Goal: Transaction & Acquisition: Purchase product/service

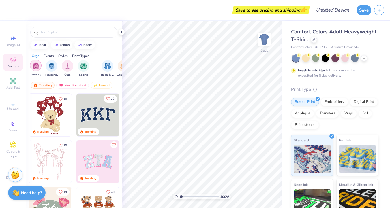
click at [37, 68] on img "filter for Sorority" at bounding box center [36, 65] width 7 height 7
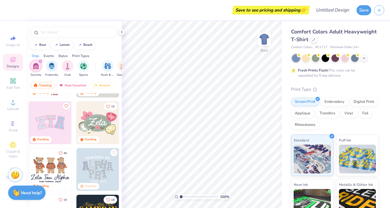
scroll to position [45, 0]
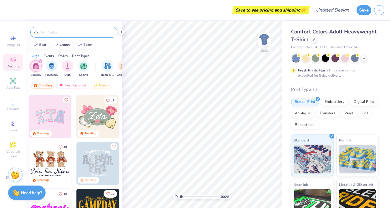
click at [75, 35] on input "text" at bounding box center [77, 32] width 74 height 6
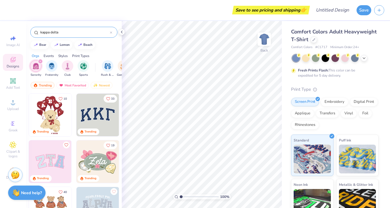
type input "kappa delta"
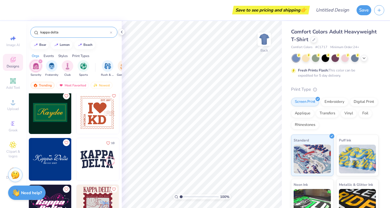
scroll to position [1029, 0]
click at [92, 120] on img at bounding box center [97, 112] width 43 height 43
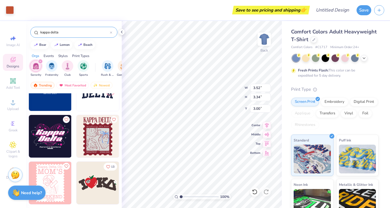
scroll to position [1102, 0]
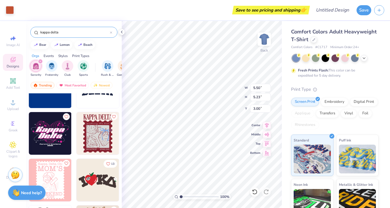
type input "5.50"
type input "5.23"
click at [84, 45] on div "beach" at bounding box center [87, 44] width 9 height 3
type input "beach"
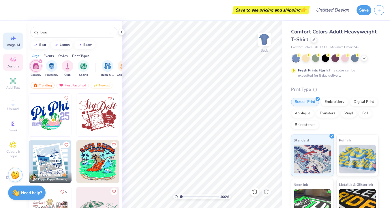
click at [12, 43] on span "Image AI" at bounding box center [13, 45] width 14 height 5
select select "4"
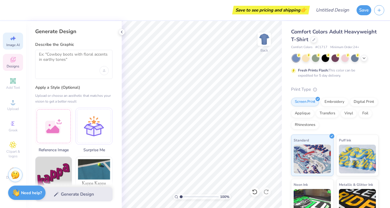
click at [13, 58] on icon at bounding box center [13, 59] width 7 height 7
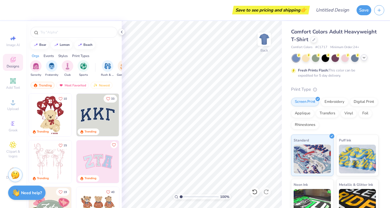
click at [364, 59] on icon at bounding box center [363, 57] width 5 height 5
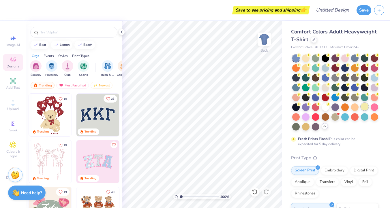
click at [363, 107] on div at bounding box center [363, 106] width 7 height 7
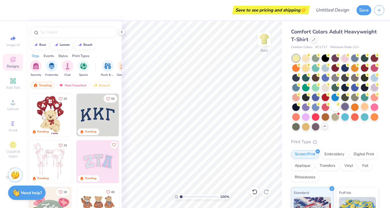
click at [343, 108] on div at bounding box center [344, 106] width 7 height 7
click at [335, 107] on div at bounding box center [334, 106] width 7 height 7
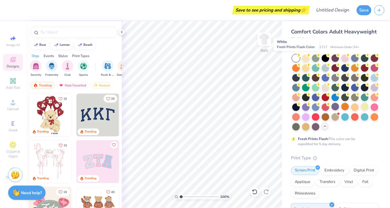
click at [296, 58] on div at bounding box center [295, 57] width 7 height 7
click at [374, 87] on div at bounding box center [373, 86] width 7 height 7
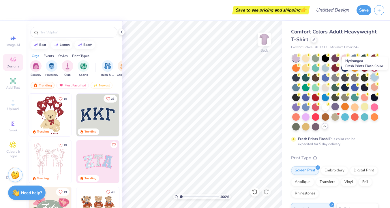
click at [374, 79] on div at bounding box center [373, 76] width 7 height 7
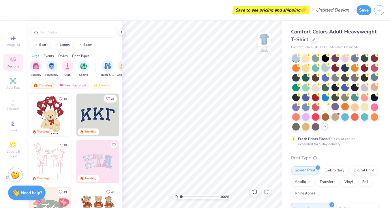
click at [327, 68] on div at bounding box center [324, 67] width 7 height 7
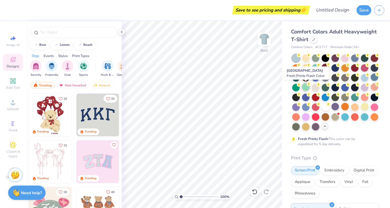
click at [303, 88] on div at bounding box center [305, 86] width 7 height 7
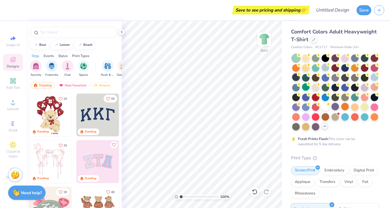
click at [297, 78] on div at bounding box center [295, 76] width 7 height 7
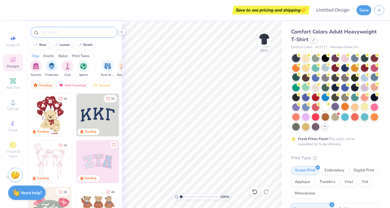
click at [66, 35] on div at bounding box center [73, 32] width 87 height 11
click at [67, 34] on input "text" at bounding box center [77, 32] width 74 height 6
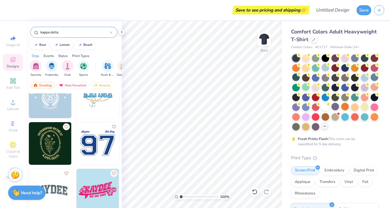
scroll to position [0, 0]
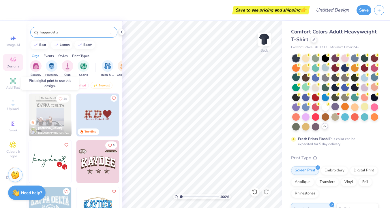
type input "kappa delta"
click at [56, 111] on img at bounding box center [50, 115] width 43 height 43
click at [60, 113] on div at bounding box center [7, 115] width 128 height 43
click at [56, 106] on img at bounding box center [50, 115] width 43 height 43
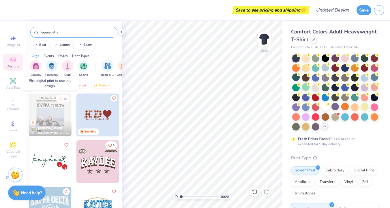
click at [55, 116] on img at bounding box center [50, 115] width 43 height 43
click at [262, 39] on img at bounding box center [263, 39] width 23 height 23
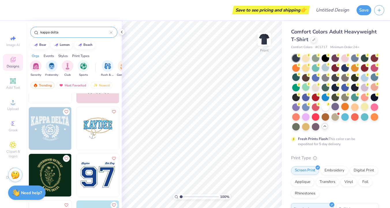
scroll to position [87, 0]
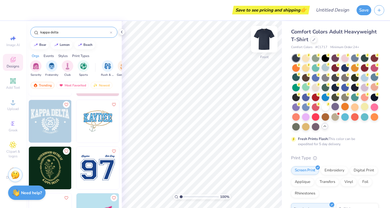
click at [262, 41] on img at bounding box center [263, 39] width 23 height 23
click at [93, 165] on img at bounding box center [97, 168] width 43 height 43
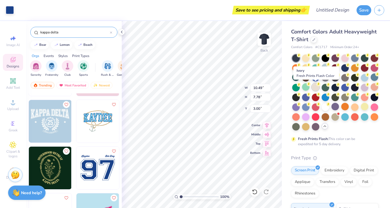
click at [313, 88] on div at bounding box center [314, 86] width 7 height 7
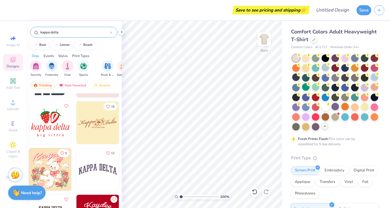
scroll to position [373, 0]
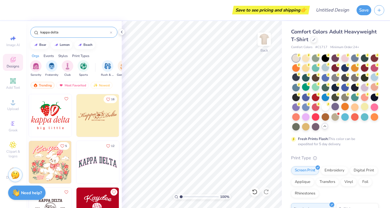
click at [97, 125] on img at bounding box center [97, 115] width 43 height 43
type input "9.83"
type input "2.66"
type input "2.89"
type input "3.00"
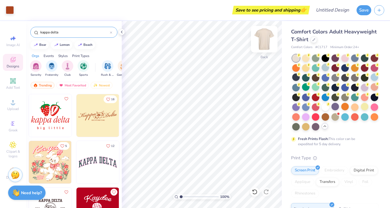
click at [268, 41] on img at bounding box center [263, 39] width 23 height 23
click at [266, 43] on img at bounding box center [263, 39] width 23 height 23
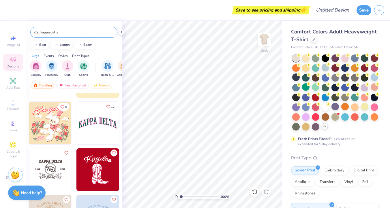
scroll to position [417, 0]
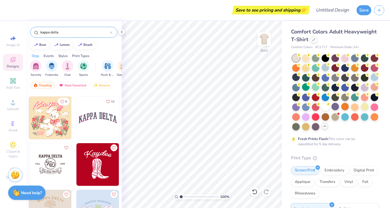
click at [56, 128] on img at bounding box center [50, 118] width 43 height 43
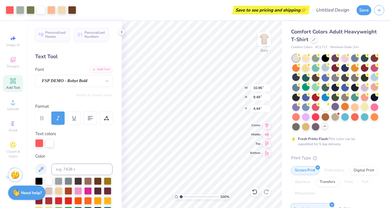
type input "10.96"
type input "9.49"
type input "4.44"
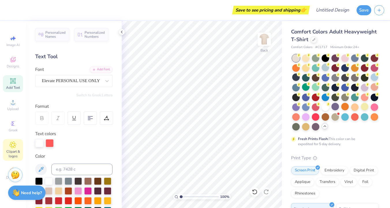
click at [12, 148] on icon at bounding box center [13, 145] width 6 height 6
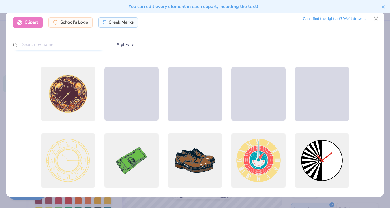
click at [48, 44] on input "text" at bounding box center [59, 44] width 92 height 11
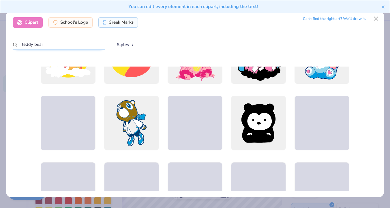
scroll to position [237, 0]
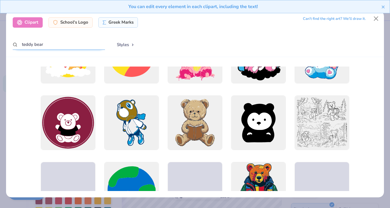
drag, startPoint x: 60, startPoint y: 43, endPoint x: 3, endPoint y: 43, distance: 56.8
click at [3, 43] on div "Clipart School's Logo Greek Marks Can’t find the right art? We’ll draw it. tedd…" at bounding box center [195, 104] width 390 height 208
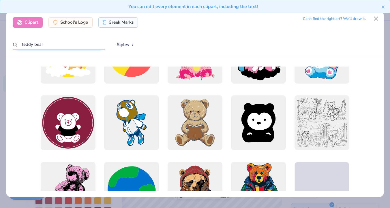
type input "g"
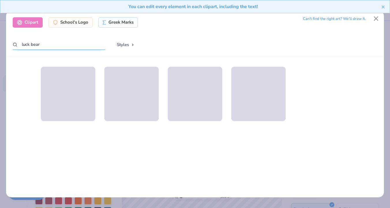
click at [30, 45] on input "luck bear" at bounding box center [59, 44] width 92 height 11
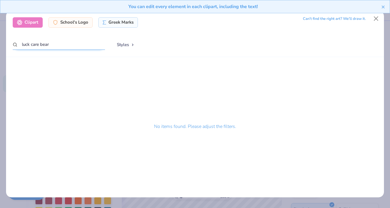
click at [23, 43] on input "luck care bear" at bounding box center [59, 44] width 92 height 11
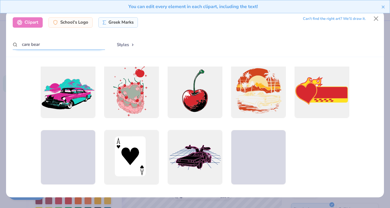
scroll to position [408, 0]
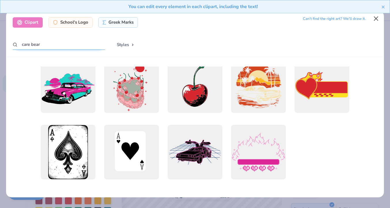
type input "care bear"
click at [376, 18] on button "Close" at bounding box center [375, 18] width 11 height 11
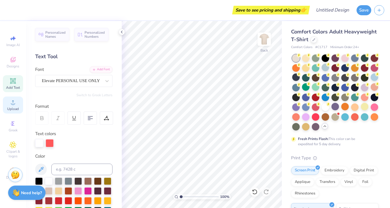
click at [12, 104] on circle at bounding box center [12, 104] width 3 height 3
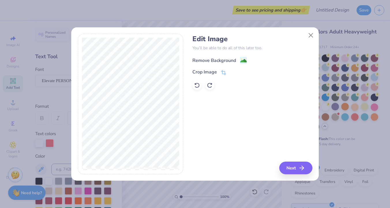
click at [229, 60] on div "Remove Background" at bounding box center [214, 60] width 44 height 7
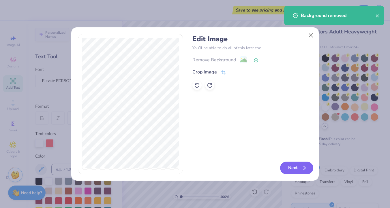
click at [297, 169] on button "Next" at bounding box center [296, 168] width 33 height 13
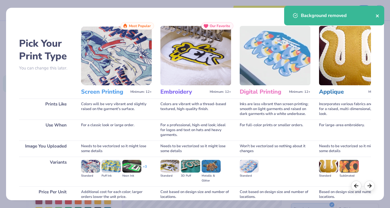
click at [377, 16] on icon "close" at bounding box center [376, 15] width 3 height 3
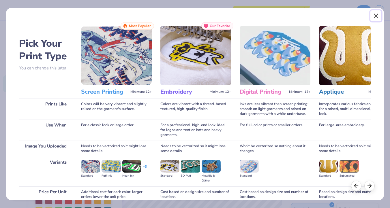
click at [374, 17] on button "Close" at bounding box center [375, 15] width 11 height 11
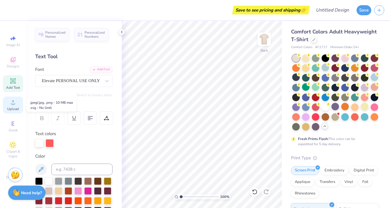
click at [11, 109] on span "Upload" at bounding box center [13, 109] width 12 height 5
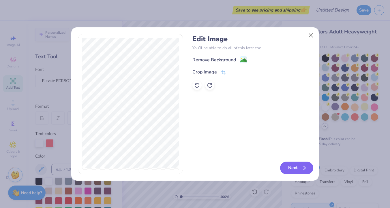
click at [292, 172] on button "Next" at bounding box center [296, 168] width 33 height 13
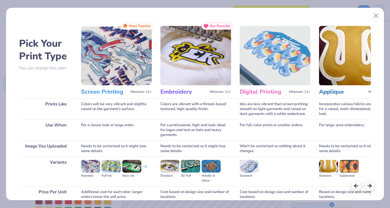
click at [130, 60] on img at bounding box center [116, 55] width 71 height 59
click at [114, 92] on h3 "Screen Printing" at bounding box center [104, 91] width 47 height 7
click at [106, 36] on img at bounding box center [116, 55] width 71 height 59
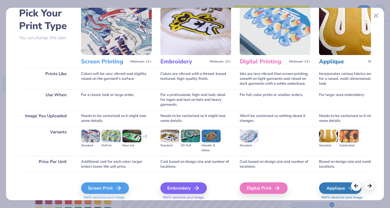
scroll to position [50, 0]
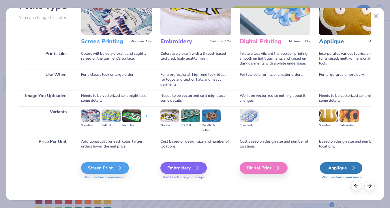
click at [343, 167] on div "Applique" at bounding box center [341, 168] width 42 height 12
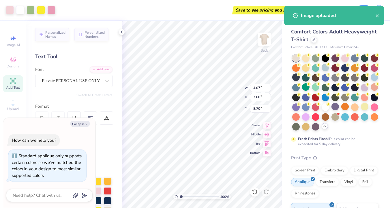
type textarea "x"
type input "5.30"
type input "9.90"
type input "6.40"
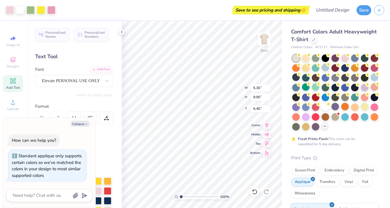
type textarea "x"
type input "3.80"
click at [233, 98] on div "100 % Back W 5.30 H 9.90 Y 3.80 Center Middle Top Bottom" at bounding box center [202, 114] width 160 height 187
click at [31, 10] on div at bounding box center [31, 9] width 8 height 8
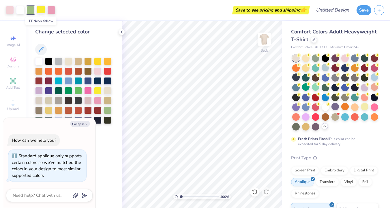
click at [42, 11] on div at bounding box center [41, 9] width 8 height 8
type textarea "x"
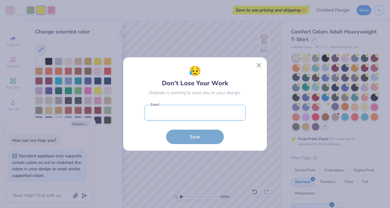
click at [221, 114] on input "email" at bounding box center [194, 113] width 101 height 16
type input "yubethany@gmail.com"
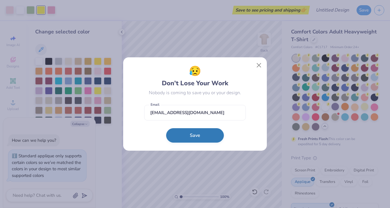
click at [209, 131] on button "Save" at bounding box center [195, 135] width 58 height 14
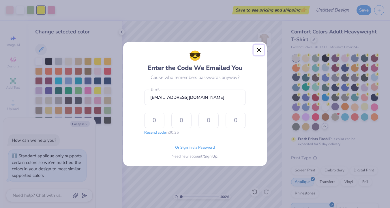
click at [257, 45] on button "Close" at bounding box center [258, 50] width 11 height 11
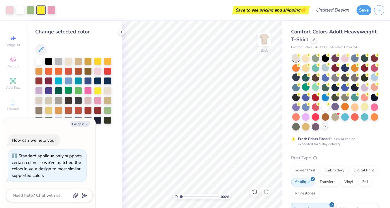
click at [67, 89] on div at bounding box center [68, 89] width 7 height 7
click at [77, 92] on div at bounding box center [77, 89] width 7 height 7
click at [110, 109] on div at bounding box center [107, 109] width 7 height 7
click at [39, 9] on div at bounding box center [41, 9] width 8 height 8
click at [75, 70] on div at bounding box center [77, 70] width 7 height 7
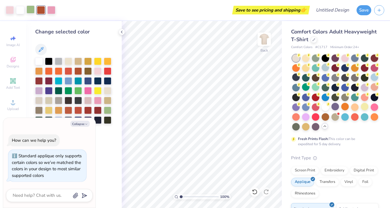
click at [31, 9] on div at bounding box center [31, 9] width 8 height 8
click at [69, 91] on div at bounding box center [68, 89] width 7 height 7
click at [40, 9] on div at bounding box center [41, 9] width 8 height 8
click at [107, 110] on div at bounding box center [107, 109] width 7 height 7
click at [77, 90] on div at bounding box center [77, 89] width 7 height 7
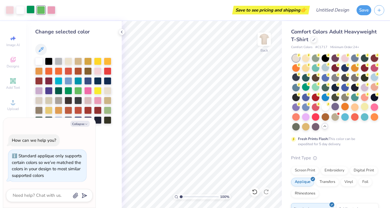
click at [29, 7] on div at bounding box center [31, 9] width 8 height 8
click at [60, 89] on div at bounding box center [58, 89] width 7 height 7
click at [21, 9] on div at bounding box center [20, 9] width 8 height 8
click at [105, 111] on div at bounding box center [107, 109] width 7 height 7
click at [77, 82] on div at bounding box center [77, 80] width 7 height 7
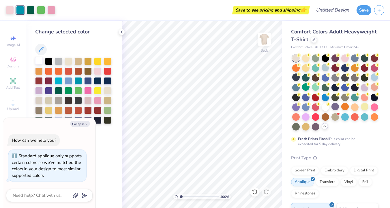
click at [38, 61] on div at bounding box center [38, 60] width 7 height 7
click at [30, 7] on div at bounding box center [31, 9] width 8 height 8
click at [39, 12] on div at bounding box center [41, 9] width 8 height 8
click at [108, 109] on div at bounding box center [107, 109] width 7 height 7
click at [324, 110] on div at bounding box center [324, 106] width 7 height 7
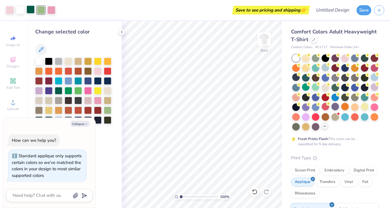
click at [30, 10] on div at bounding box center [31, 9] width 8 height 8
click at [19, 10] on div at bounding box center [20, 9] width 8 height 8
click at [89, 92] on div at bounding box center [87, 89] width 7 height 7
click at [98, 101] on div at bounding box center [97, 99] width 7 height 7
click at [100, 71] on div at bounding box center [97, 70] width 7 height 7
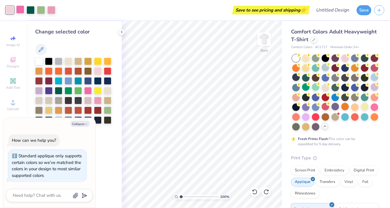
click at [20, 9] on div at bounding box center [20, 9] width 8 height 8
click at [39, 89] on div at bounding box center [38, 89] width 7 height 7
click at [105, 101] on div at bounding box center [107, 99] width 7 height 7
click at [106, 92] on div at bounding box center [107, 90] width 7 height 7
click at [77, 89] on div at bounding box center [77, 89] width 7 height 7
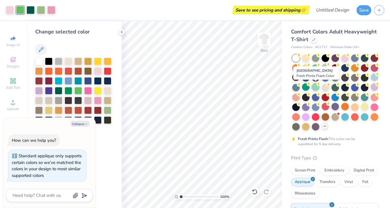
click at [315, 87] on div at bounding box center [314, 86] width 7 height 7
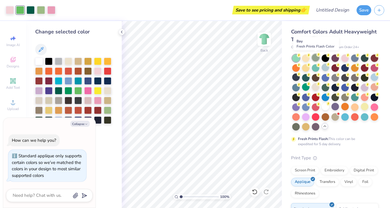
click at [316, 57] on div at bounding box center [314, 57] width 7 height 7
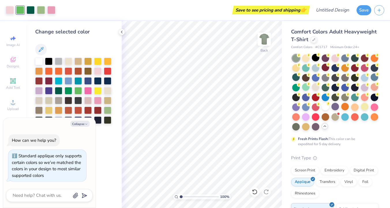
click at [324, 105] on div at bounding box center [324, 106] width 7 height 7
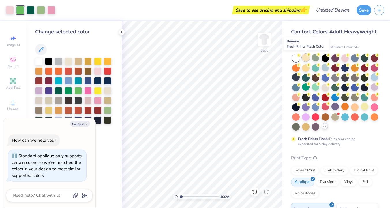
click at [303, 55] on div at bounding box center [305, 57] width 7 height 7
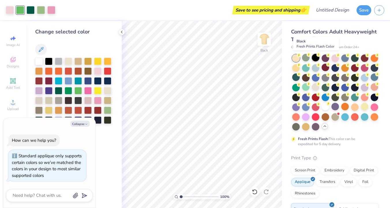
click at [316, 60] on div at bounding box center [314, 57] width 7 height 7
click at [324, 60] on div at bounding box center [324, 57] width 7 height 7
click at [367, 107] on div at bounding box center [363, 106] width 7 height 7
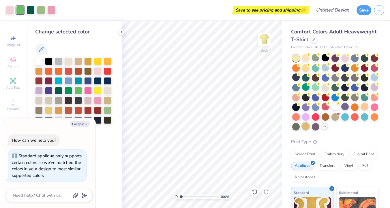
click at [305, 125] on div at bounding box center [305, 125] width 7 height 7
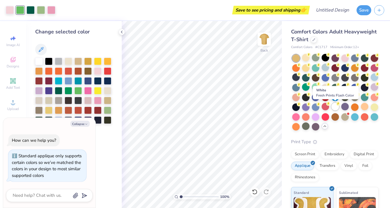
click at [334, 107] on div at bounding box center [334, 106] width 7 height 7
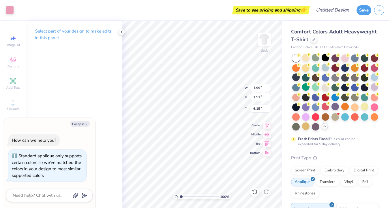
type textarea "x"
type input "6.16"
type textarea "x"
type input "4.66"
type input "8.70"
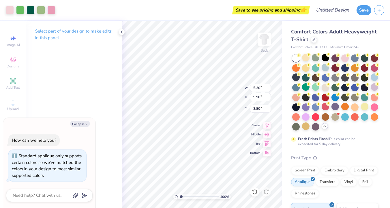
type input "5.00"
type textarea "x"
type input "4.70"
click at [121, 29] on div at bounding box center [121, 32] width 6 height 6
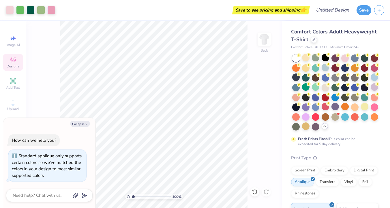
click at [12, 62] on icon at bounding box center [13, 60] width 5 height 4
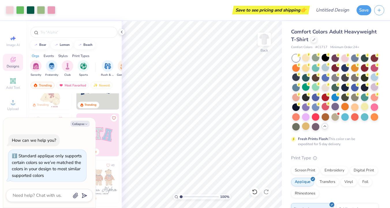
scroll to position [39, 0]
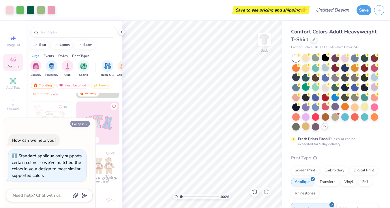
click at [86, 122] on button "Collapse" at bounding box center [79, 124] width 19 height 6
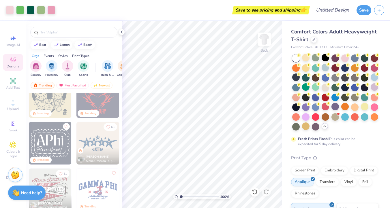
scroll to position [0, 0]
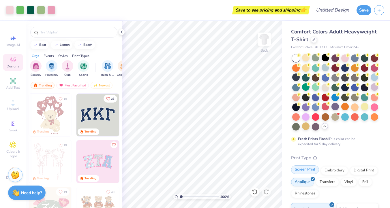
click at [313, 170] on div "Screen Print" at bounding box center [305, 169] width 28 height 9
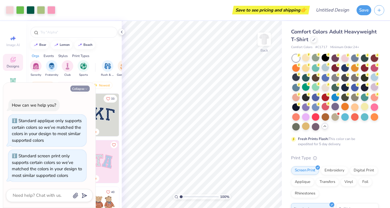
click at [78, 89] on button "Collapse" at bounding box center [79, 89] width 19 height 6
type textarea "x"
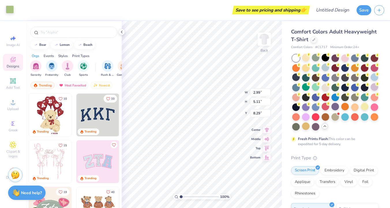
click at [9, 10] on div at bounding box center [10, 9] width 8 height 8
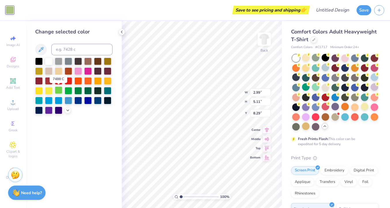
click at [58, 92] on div at bounding box center [58, 89] width 7 height 7
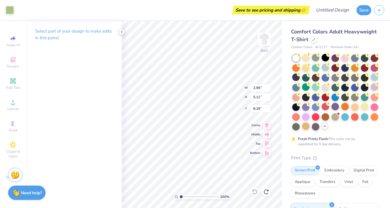
click at [120, 31] on icon at bounding box center [121, 32] width 5 height 5
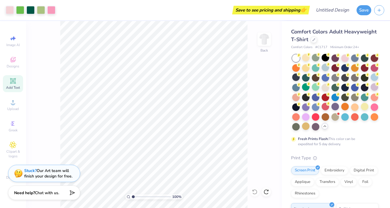
click at [16, 88] on span "Add Text" at bounding box center [13, 87] width 14 height 5
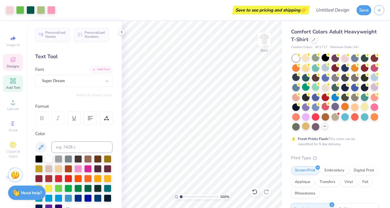
click at [12, 63] on icon at bounding box center [13, 59] width 7 height 7
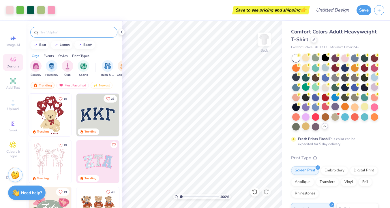
click at [65, 34] on input "text" at bounding box center [77, 32] width 74 height 6
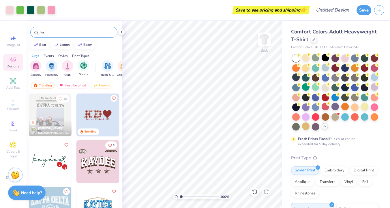
type input "k"
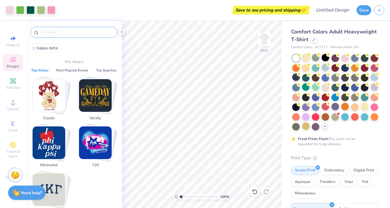
click at [53, 95] on img "Stack Card Button Classic" at bounding box center [49, 95] width 33 height 33
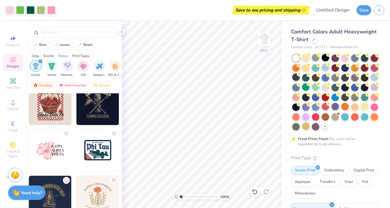
scroll to position [620, 0]
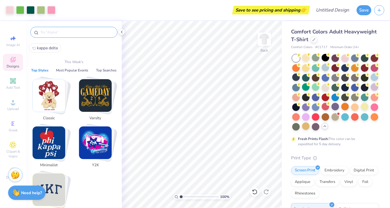
click at [71, 34] on input "text" at bounding box center [77, 32] width 74 height 6
click at [41, 69] on button "Top Styles" at bounding box center [39, 70] width 21 height 6
click at [75, 28] on div at bounding box center [73, 32] width 87 height 11
click at [75, 30] on input "text" at bounding box center [77, 32] width 74 height 6
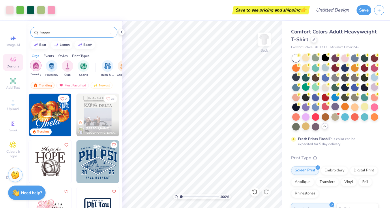
type input "kappa"
click at [35, 65] on img "filter for Sorority" at bounding box center [36, 65] width 7 height 7
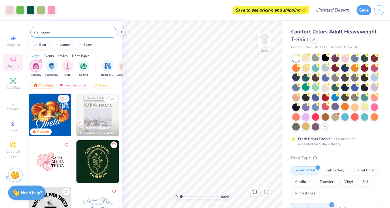
click at [114, 33] on div "kappa" at bounding box center [73, 32] width 87 height 11
click at [110, 33] on icon at bounding box center [111, 33] width 2 height 2
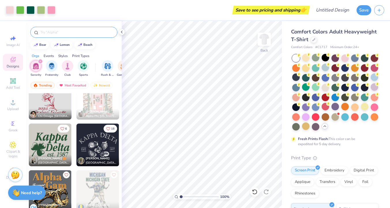
scroll to position [811, 0]
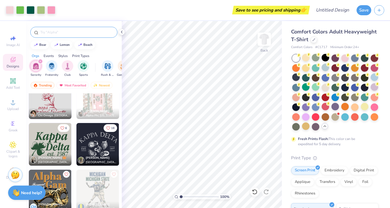
click at [60, 147] on img at bounding box center [50, 144] width 43 height 43
type input "14.98"
click at [100, 35] on div at bounding box center [73, 32] width 87 height 11
click at [96, 31] on input "text" at bounding box center [77, 32] width 74 height 6
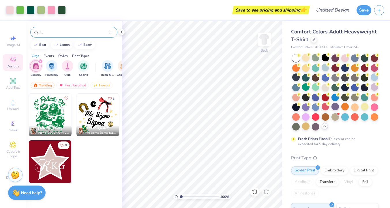
type input "l"
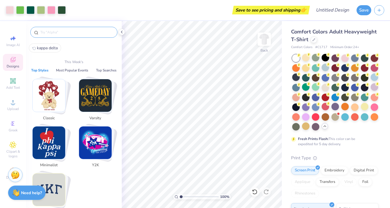
click at [54, 95] on img "Stack Card Button Classic" at bounding box center [49, 95] width 33 height 33
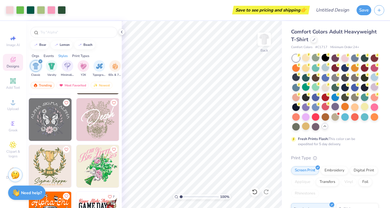
scroll to position [558, 0]
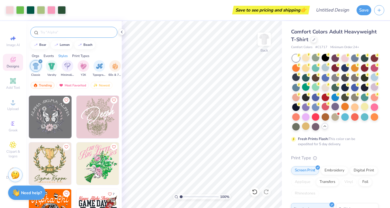
click at [66, 32] on input "text" at bounding box center [77, 32] width 74 height 6
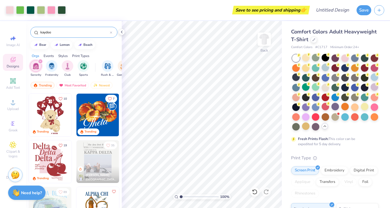
type input "kaydee"
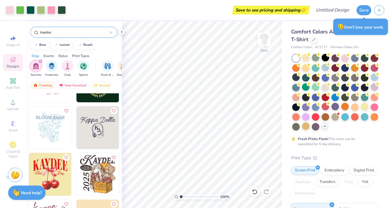
scroll to position [34, 0]
click at [99, 177] on img at bounding box center [97, 174] width 43 height 43
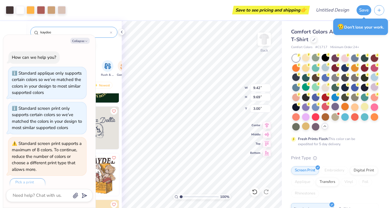
scroll to position [10, 0]
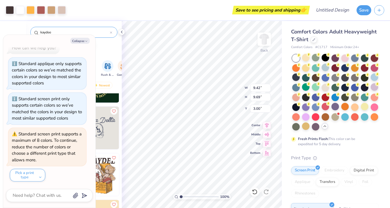
type textarea "x"
type input "2.16"
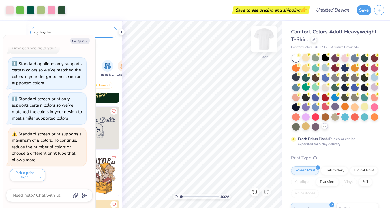
click at [271, 40] on img at bounding box center [263, 39] width 23 height 23
click at [263, 38] on img at bounding box center [264, 39] width 12 height 12
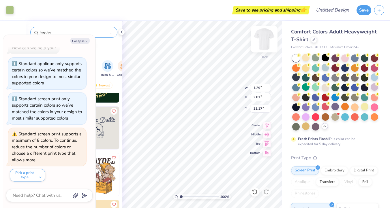
click at [262, 40] on img at bounding box center [263, 39] width 23 height 23
type textarea "x"
type input "5.61"
type textarea "x"
type input "12.76"
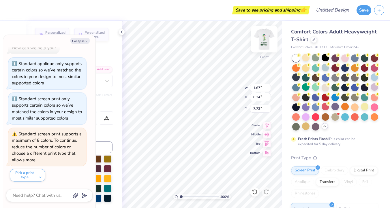
type textarea "x"
type input "1.57"
type input "6.96"
type textarea "x"
type textarea "lu"
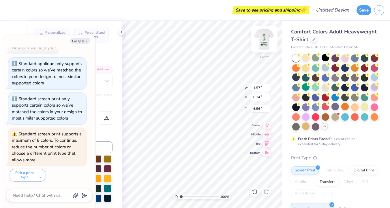
type textarea "x"
type textarea "luc"
type textarea "x"
type textarea "luck"
type textarea "x"
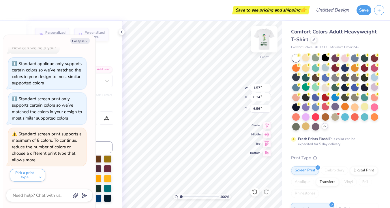
type textarea "lucky"
type textarea "x"
type textarea "lucky"
type textarea "x"
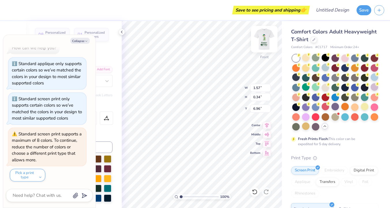
type textarea "lucky t"
type textarea "x"
type textarea "lucky to"
type textarea "x"
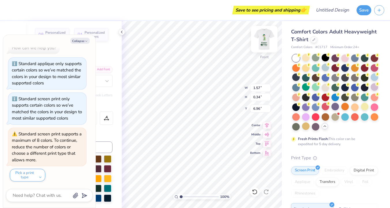
type textarea "lucky to"
type textarea "x"
type textarea "lucky to b"
type textarea "x"
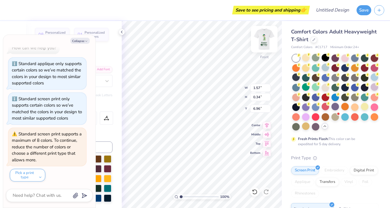
type textarea "lucky to be"
type textarea "x"
type input "3.07"
type input "7.35"
type textarea "x"
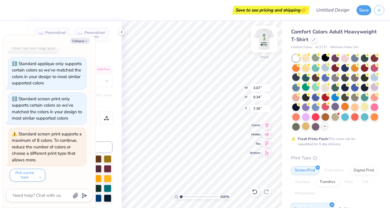
type textarea "CHILD i"
type textarea "x"
type textarea "CHILD"
type textarea "x"
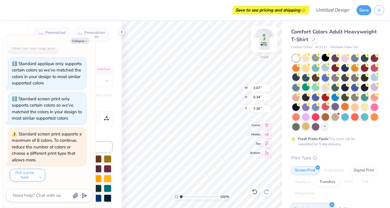
type textarea "CHILD"
type textarea "x"
type textarea "CHIL"
type textarea "x"
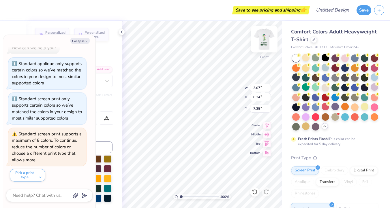
type textarea "CHI"
type textarea "x"
type textarea "CH"
type textarea "x"
type textarea "C"
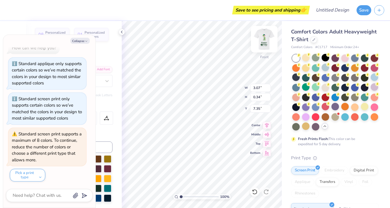
type textarea "x"
type textarea "i"
type textarea "x"
type textarea "in"
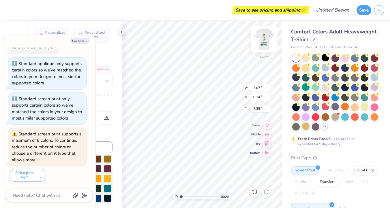
type textarea "x"
type textarea "in"
type textarea "x"
type textarea "in K"
type textarea "x"
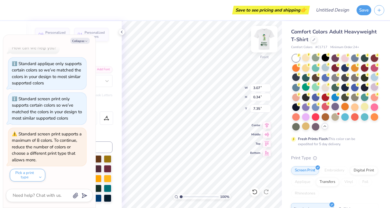
type textarea "in KD"
type textarea "x"
type input "1.67"
type input "7.72"
type textarea "x"
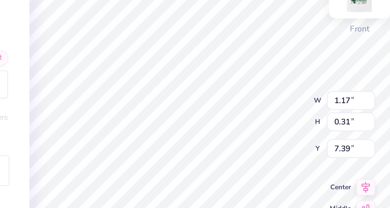
type textarea "x"
type input "7.50"
type textarea "x"
type input "2.11"
type input "0.40"
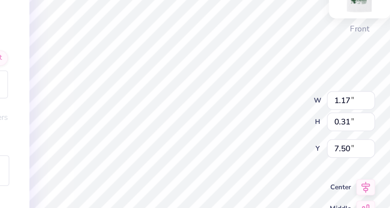
type input "6.95"
type textarea "x"
type input "7.10"
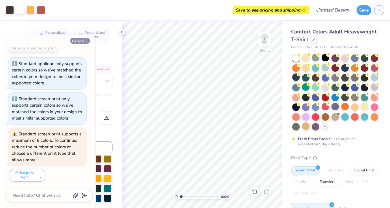
click at [86, 40] on icon "button" at bounding box center [85, 40] width 3 height 3
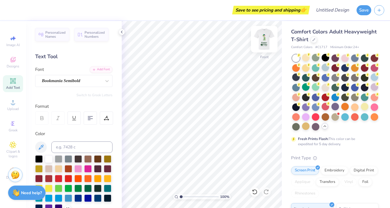
click at [265, 36] on img at bounding box center [263, 39] width 23 height 23
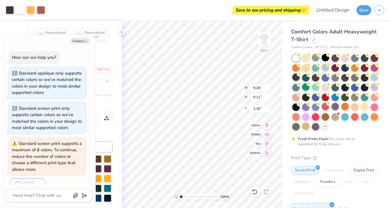
scroll to position [67, 0]
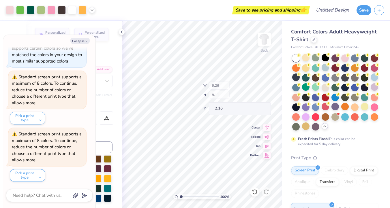
type textarea "x"
type input "4.11"
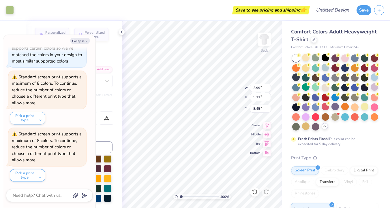
type textarea "x"
type input "8.45"
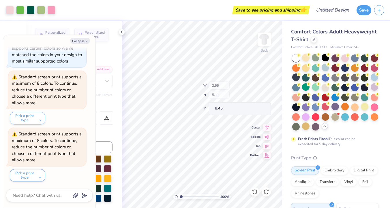
type textarea "x"
type input "12.50"
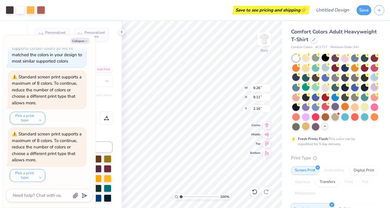
scroll to position [124, 0]
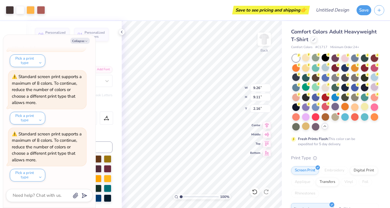
type textarea "x"
type input "1.59"
type textarea "x"
type input "11.86"
type input "11.67"
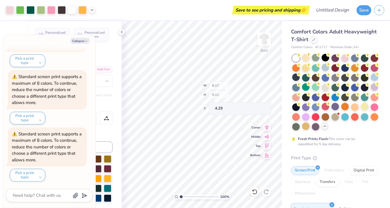
type textarea "x"
type input "5.70"
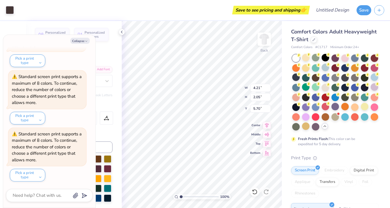
type textarea "x"
type input "4.33"
type textarea "x"
type input "7.91"
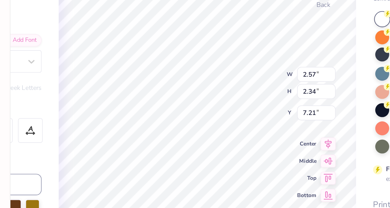
type textarea "x"
type input "7.25"
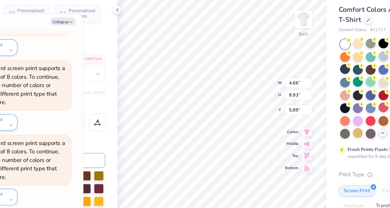
type textarea "x"
type input "4.20"
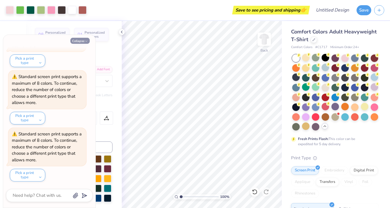
click at [86, 40] on icon "button" at bounding box center [85, 40] width 3 height 3
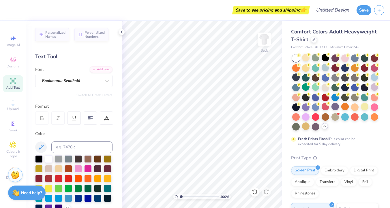
click at [200, 8] on div "Save to see pricing and shipping 👉 Design Title Save Image AI Designs Add Text …" at bounding box center [195, 104] width 390 height 208
click at [263, 35] on img at bounding box center [263, 39] width 23 height 23
click at [15, 61] on icon at bounding box center [12, 59] width 5 height 5
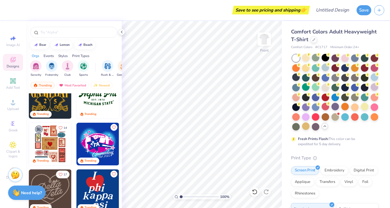
scroll to position [205, 0]
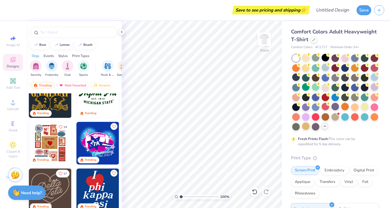
click at [51, 145] on img at bounding box center [50, 143] width 43 height 43
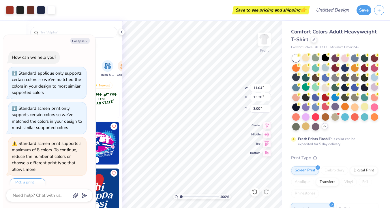
scroll to position [172, 0]
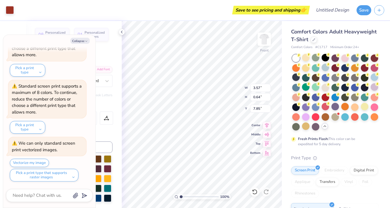
type textarea "x"
